Goal: Information Seeking & Learning: Check status

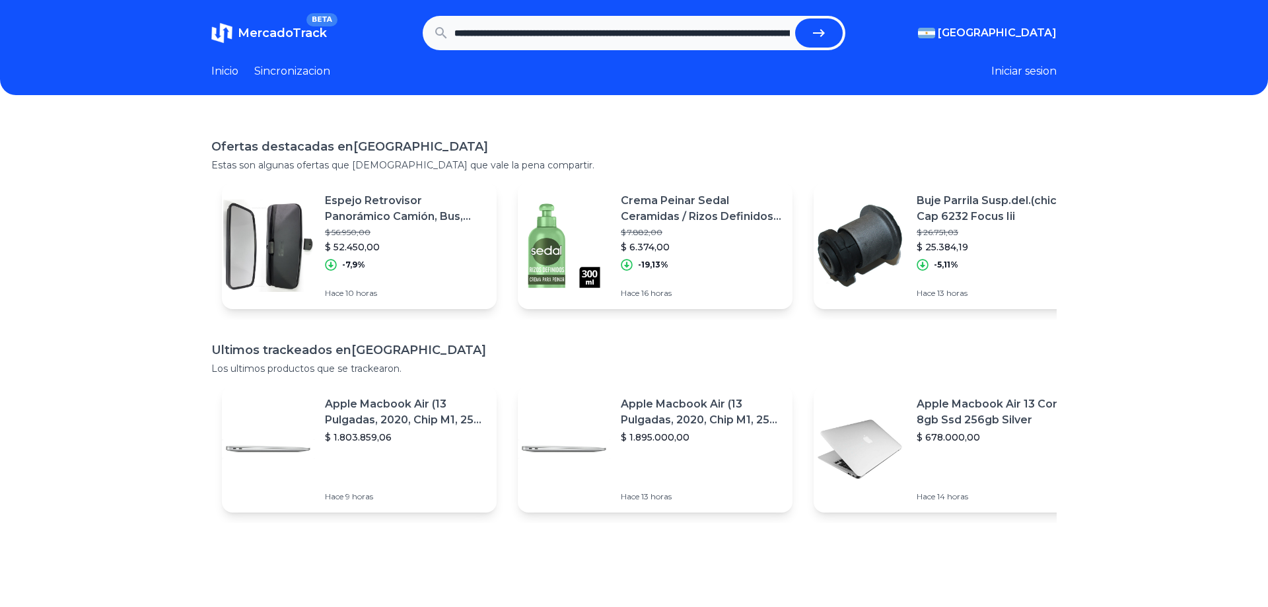
scroll to position [0, 1245]
click at [806, 32] on button "submit" at bounding box center [819, 32] width 48 height 29
type input "**********"
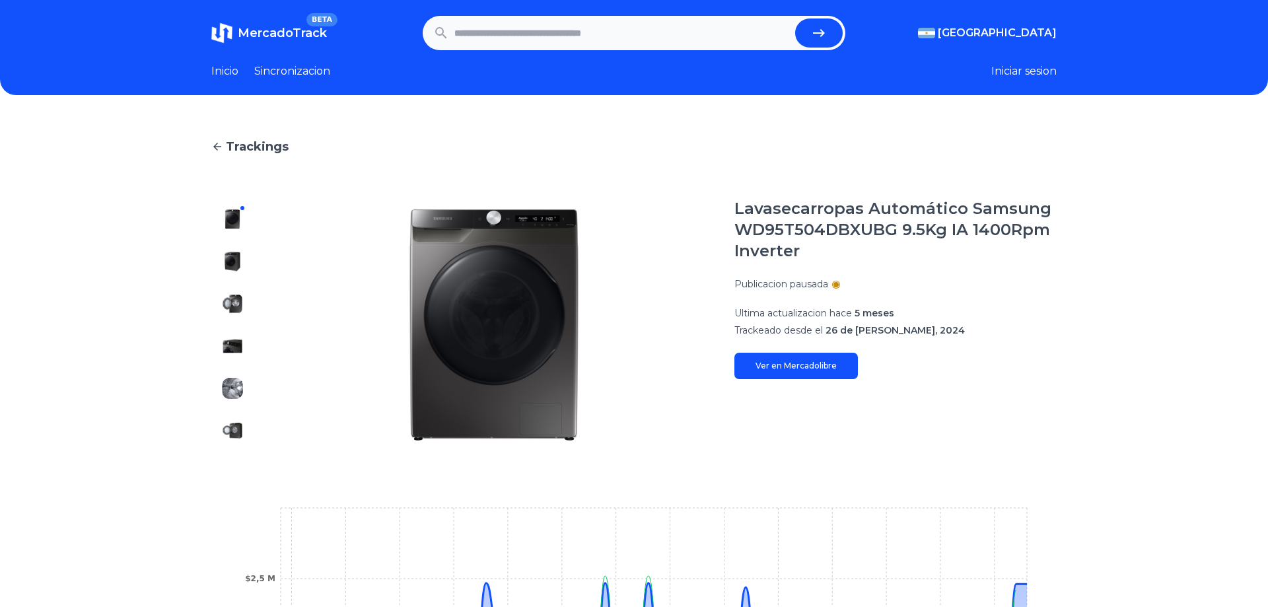
click at [483, 45] on input "text" at bounding box center [622, 32] width 336 height 29
type input "**********"
click at [795, 18] on button "submit" at bounding box center [819, 32] width 48 height 29
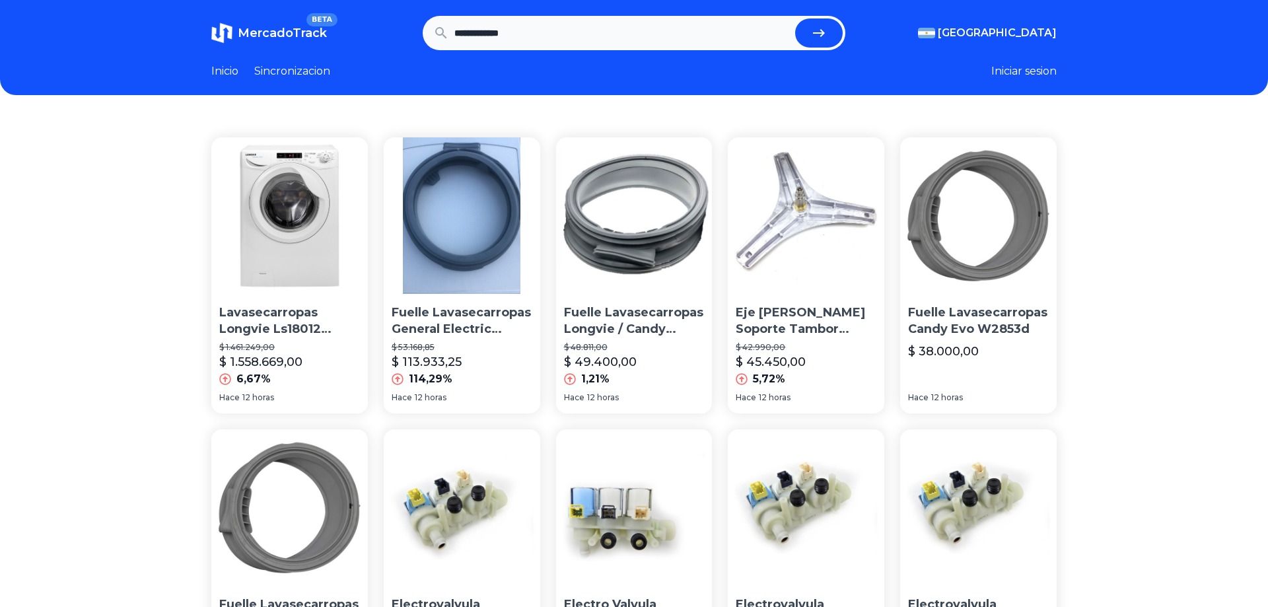
click at [543, 28] on input "**********" at bounding box center [622, 32] width 336 height 29
drag, startPoint x: 525, startPoint y: 31, endPoint x: 395, endPoint y: 26, distance: 130.2
click at [454, 26] on input "**********" at bounding box center [622, 32] width 336 height 29
paste input "*"
type input "**********"
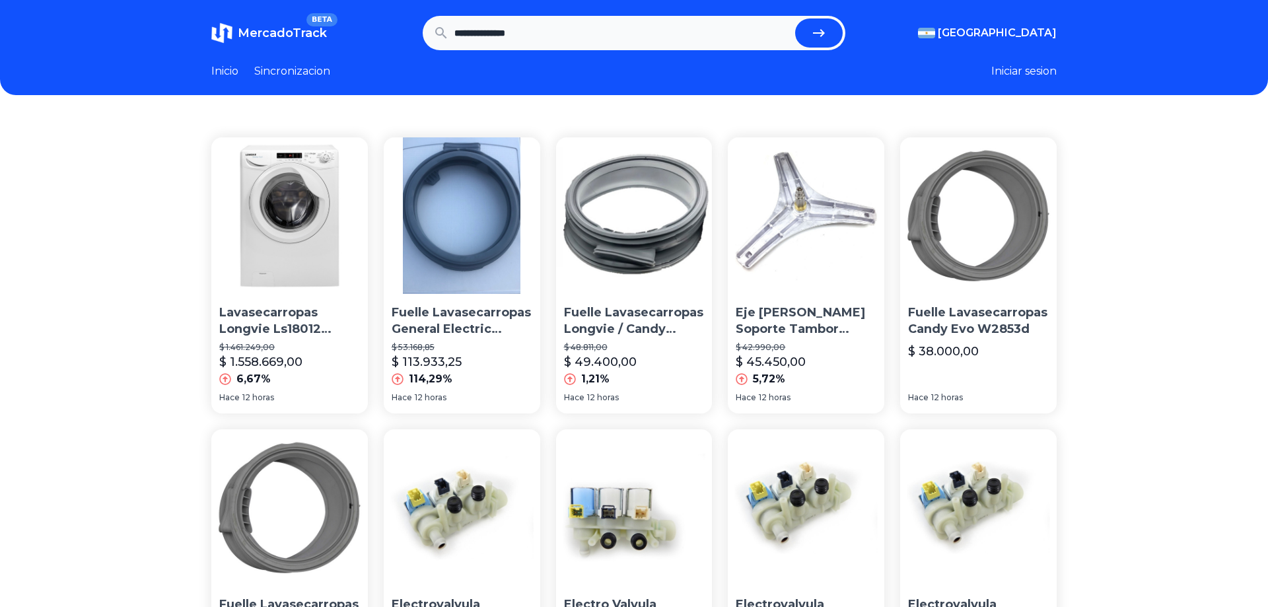
click at [795, 18] on button "submit" at bounding box center [819, 32] width 48 height 29
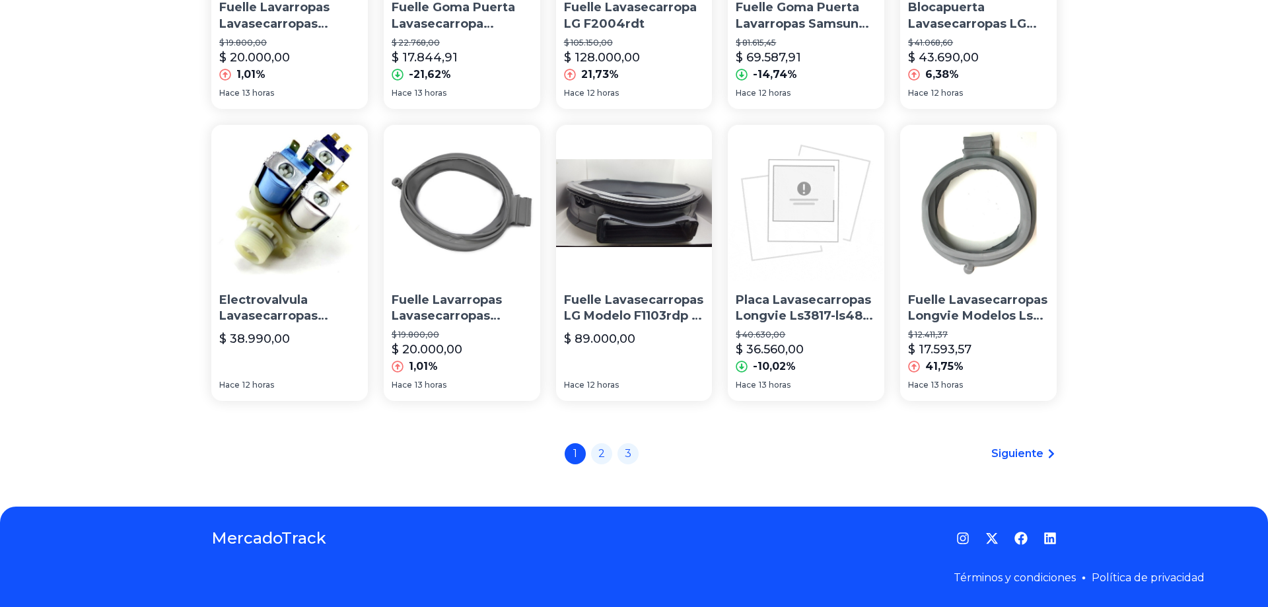
scroll to position [863, 0]
click at [604, 448] on link "2" at bounding box center [601, 452] width 21 height 21
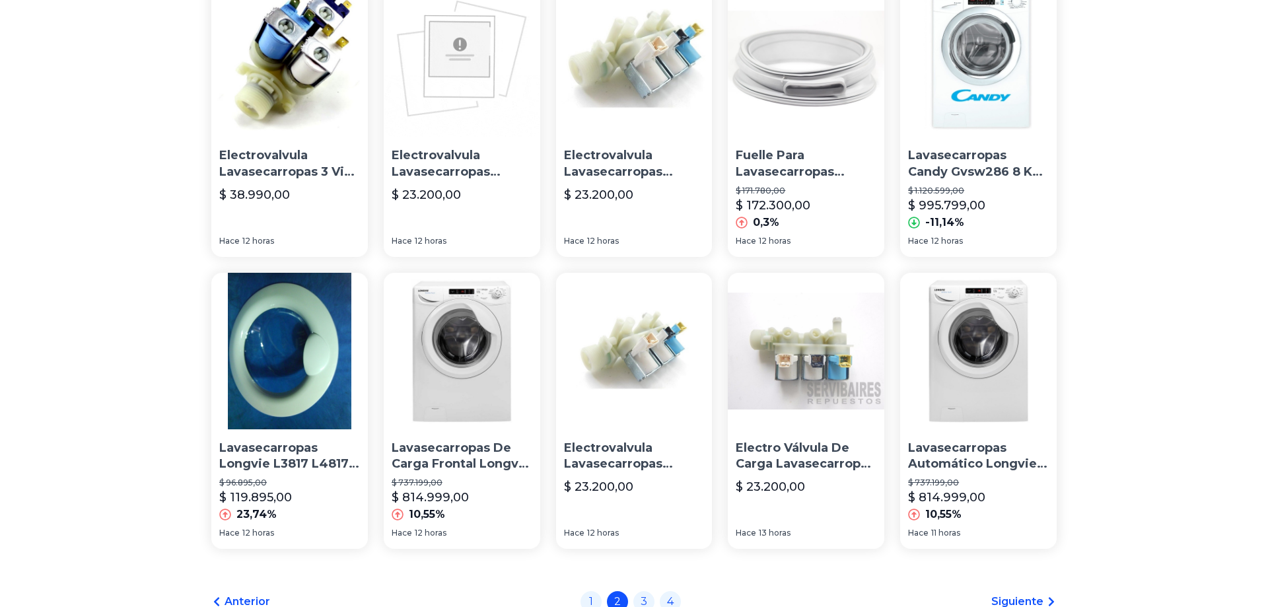
scroll to position [889, 0]
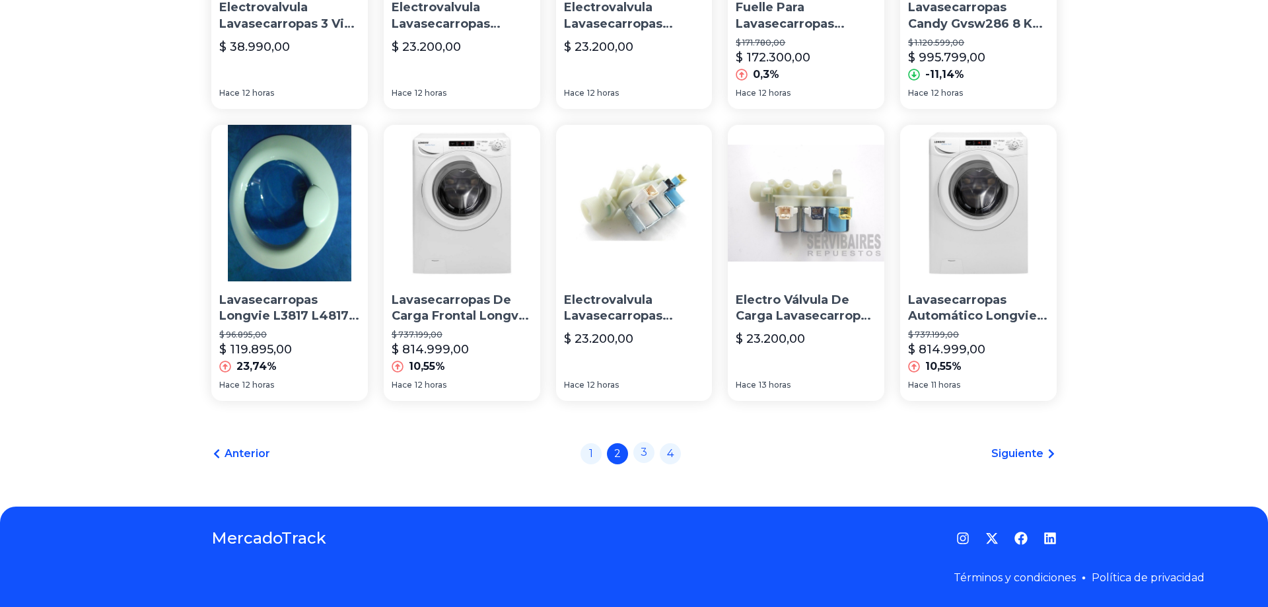
click at [646, 460] on link "3" at bounding box center [643, 452] width 21 height 21
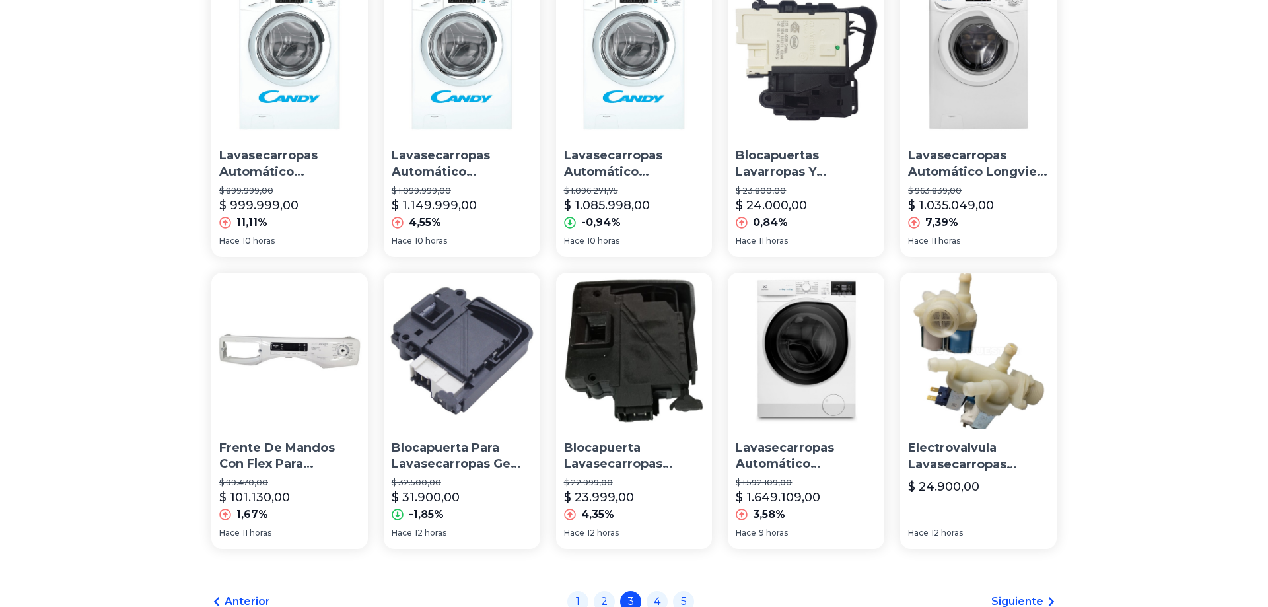
scroll to position [889, 0]
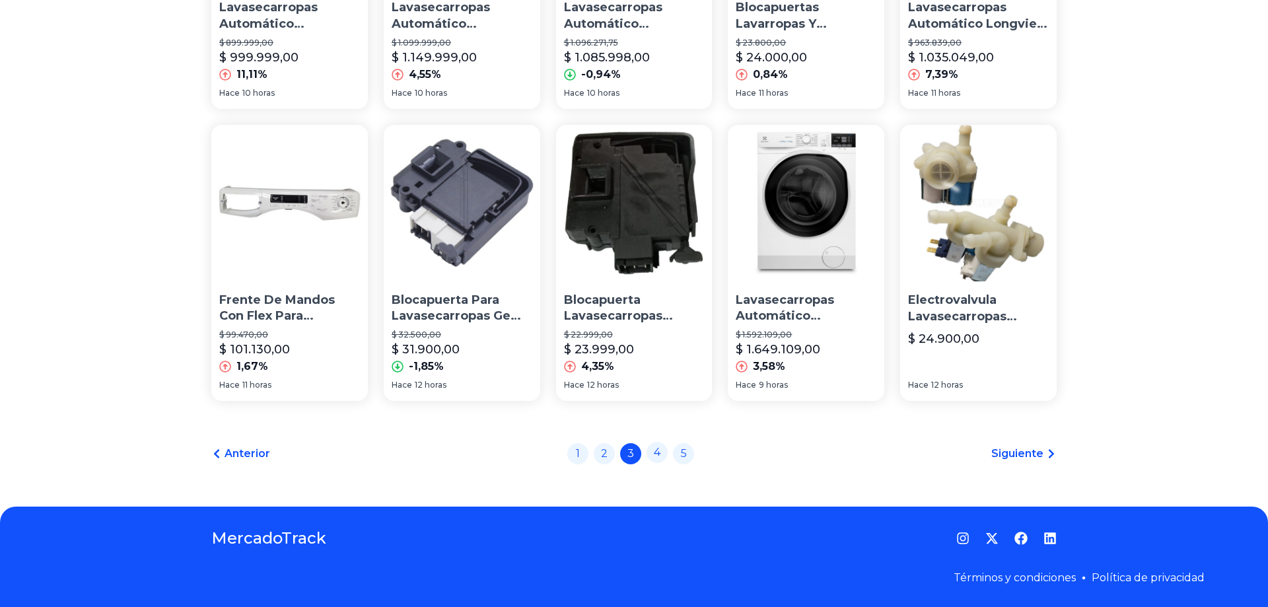
click at [656, 456] on link "4" at bounding box center [657, 452] width 21 height 21
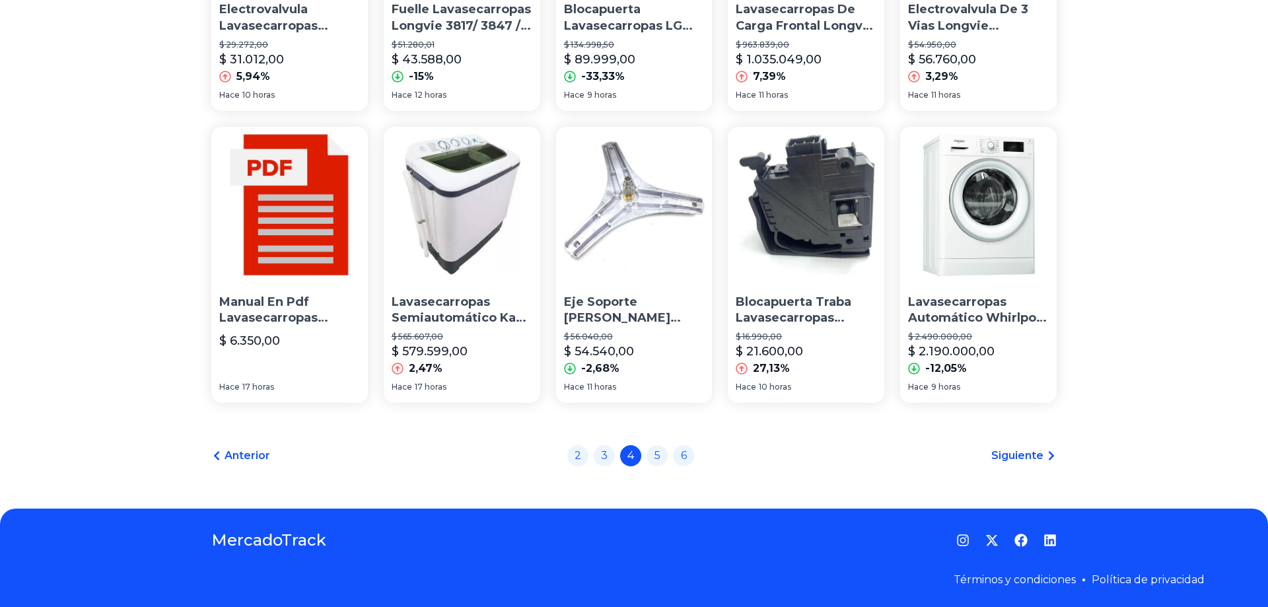
scroll to position [889, 0]
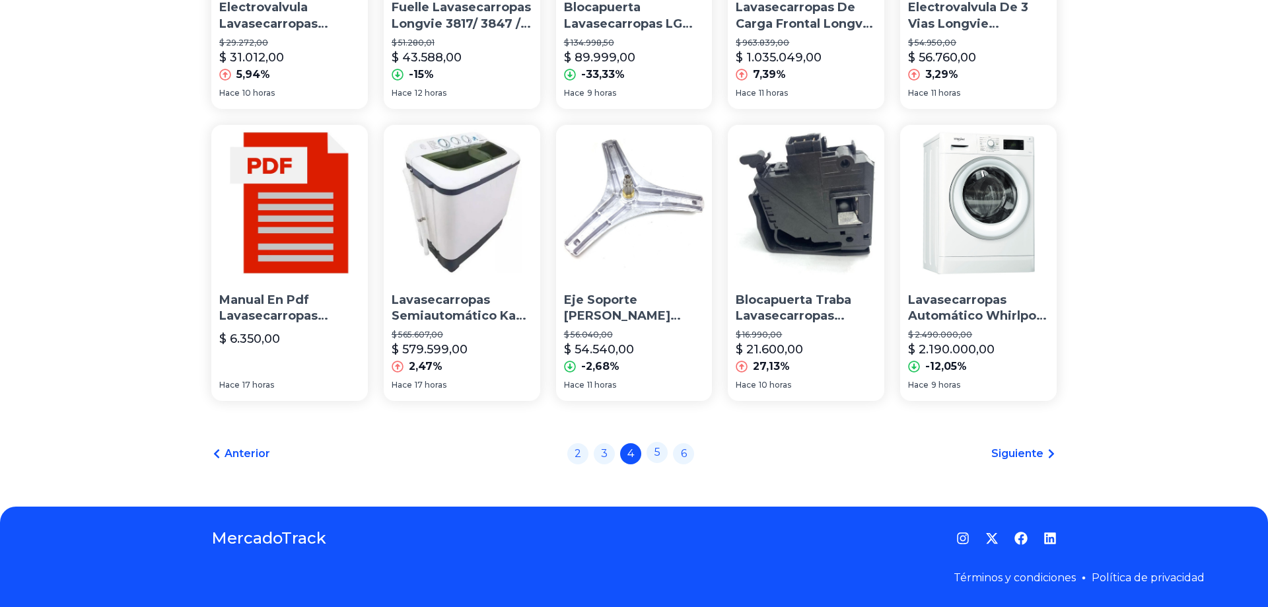
click at [660, 460] on link "5" at bounding box center [657, 452] width 21 height 21
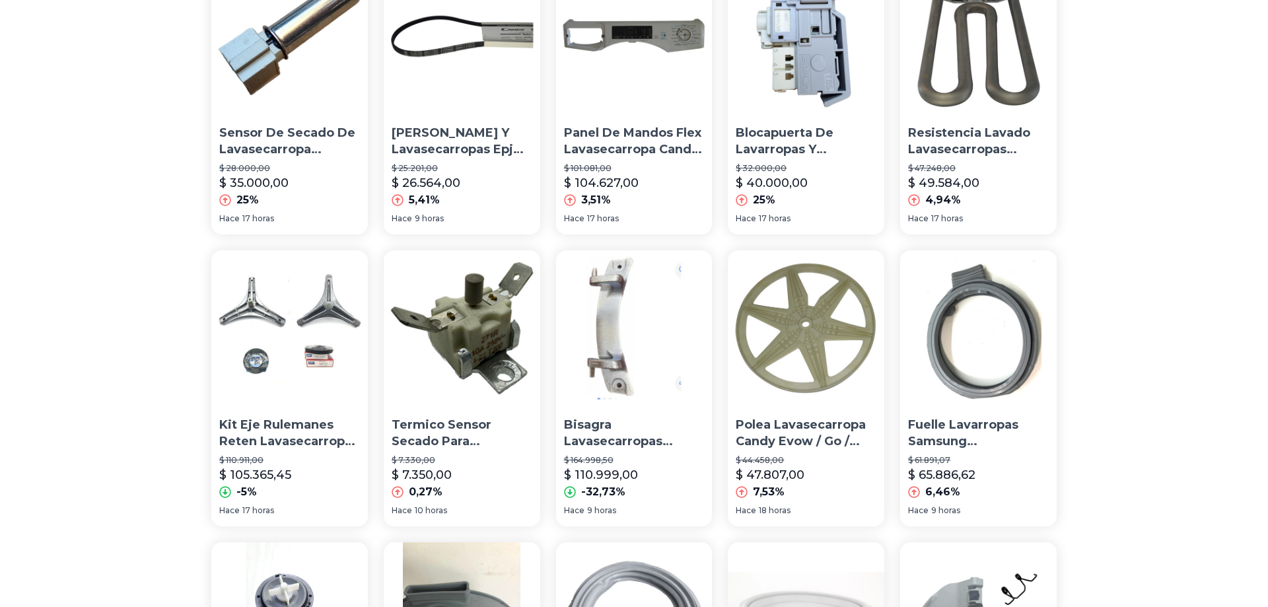
scroll to position [876, 0]
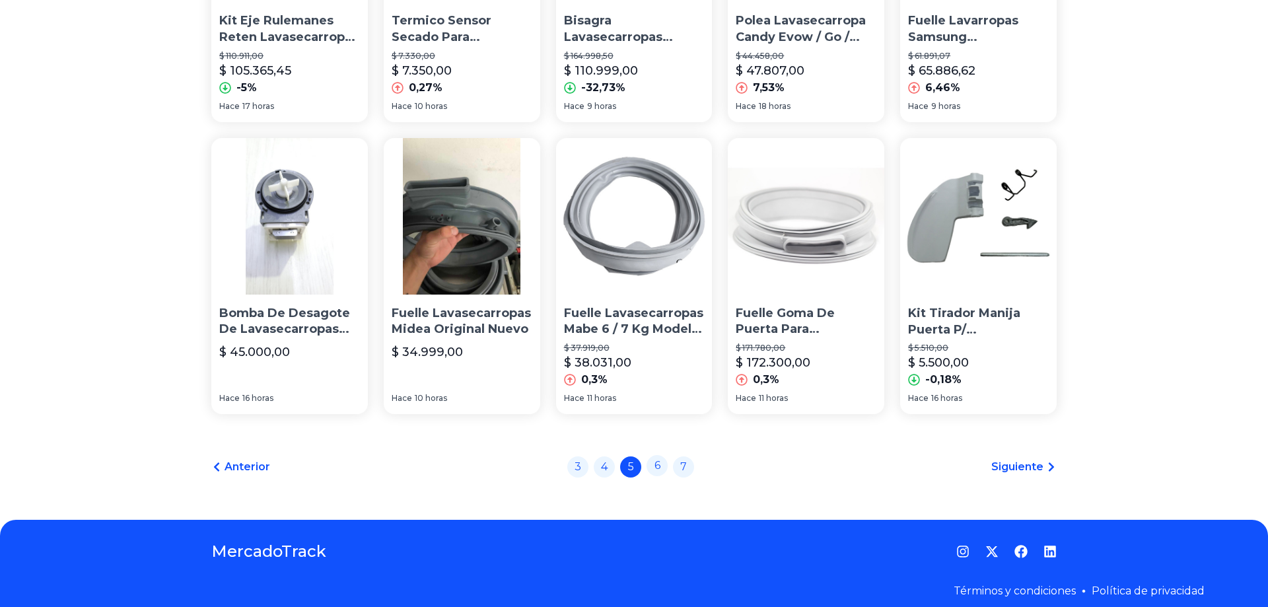
click at [661, 468] on link "6" at bounding box center [657, 465] width 21 height 21
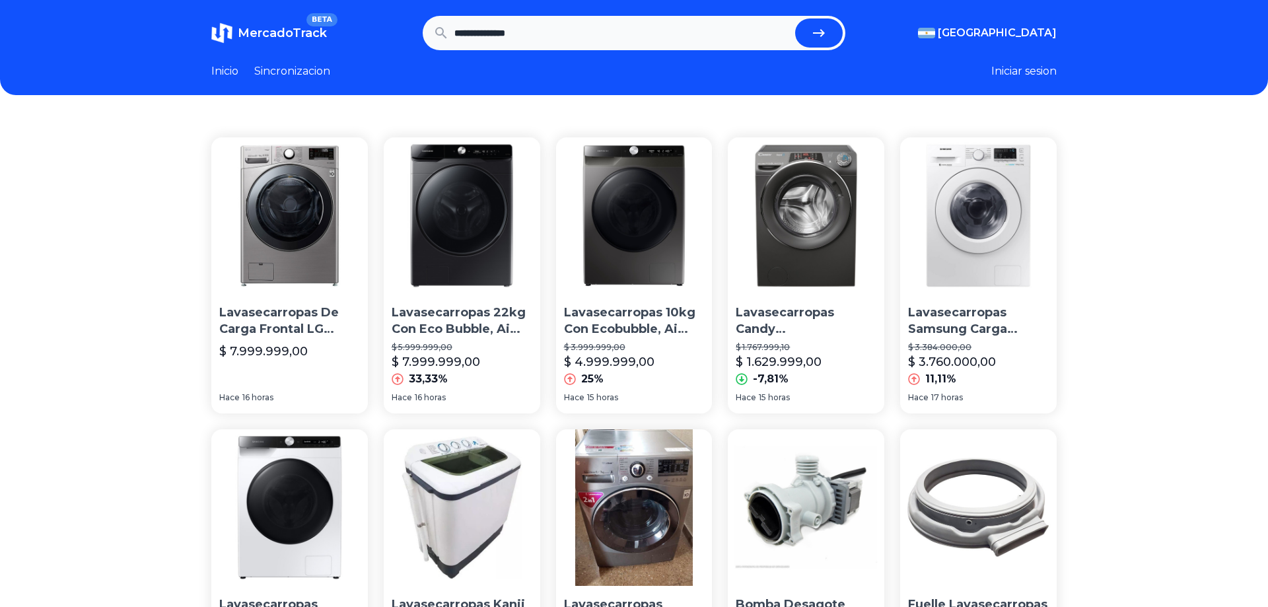
click at [225, 41] on img at bounding box center [221, 32] width 21 height 21
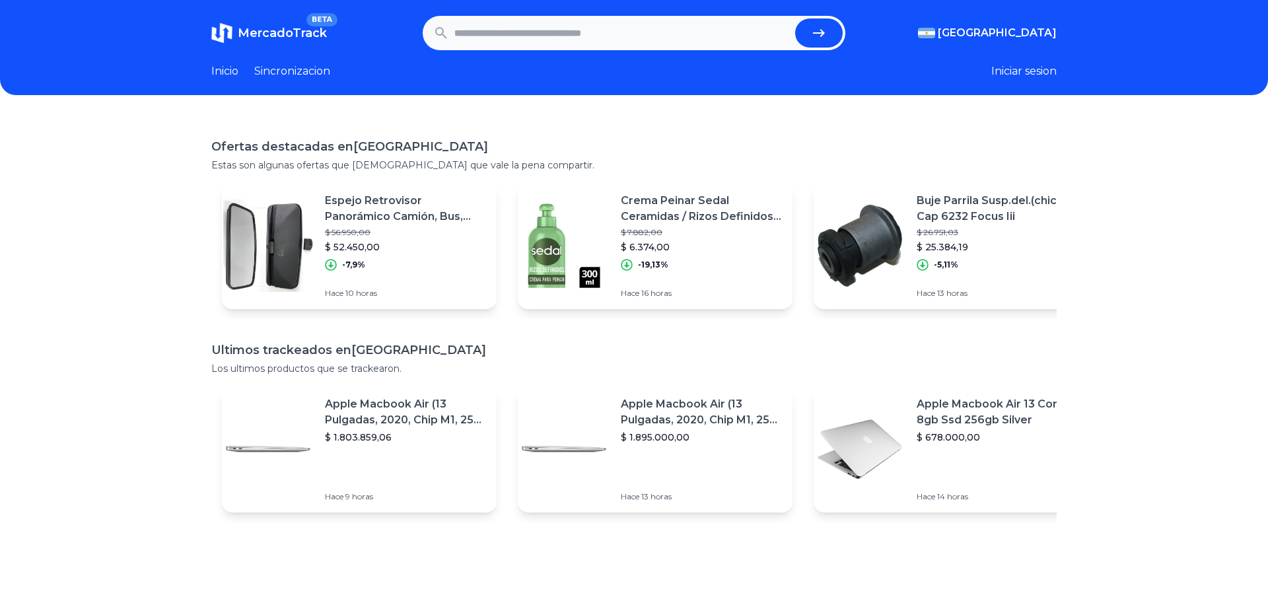
click at [265, 65] on link "Sincronizacion" at bounding box center [292, 71] width 76 height 16
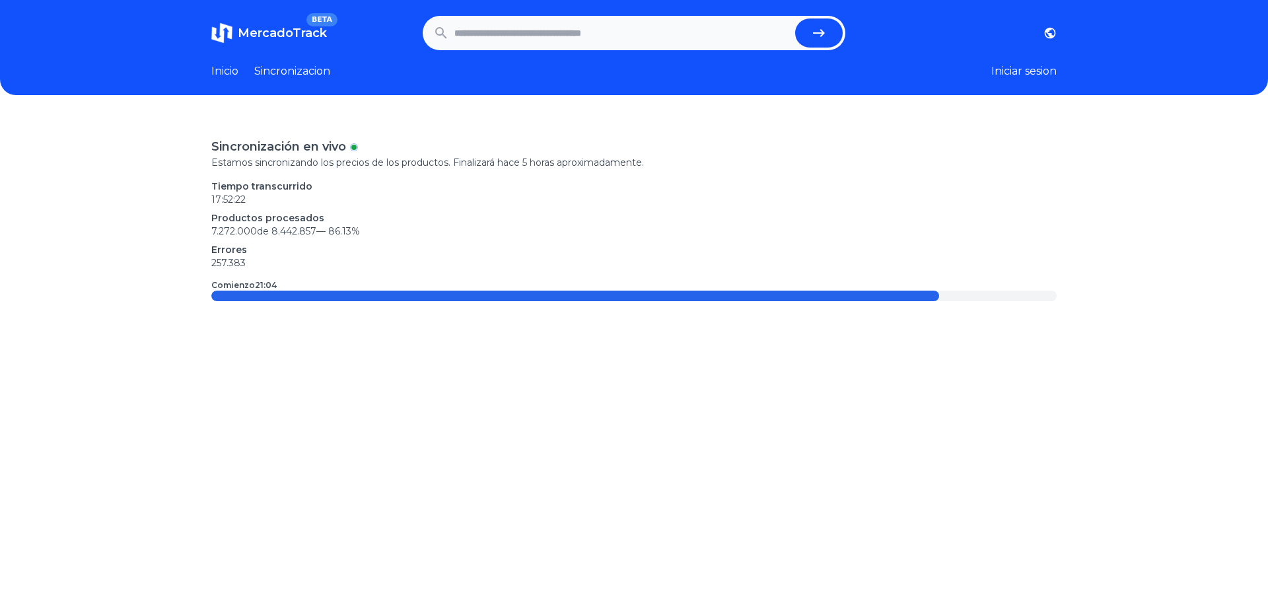
click at [235, 68] on link "Inicio" at bounding box center [224, 71] width 27 height 16
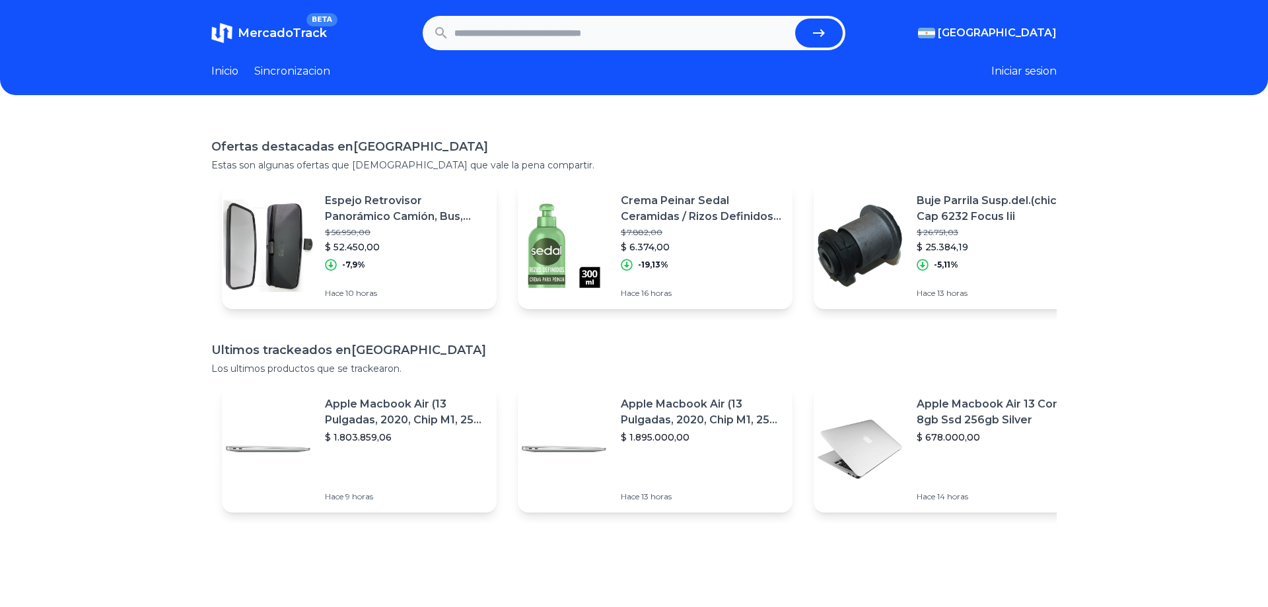
click at [373, 210] on p "Espejo Retrovisor Panorámico Camión, Bus, Micro, Alto 50cm" at bounding box center [405, 209] width 161 height 32
